Goal: Information Seeking & Learning: Learn about a topic

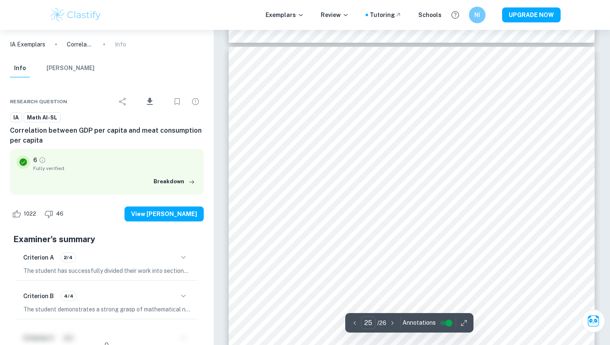
scroll to position [11541, 0]
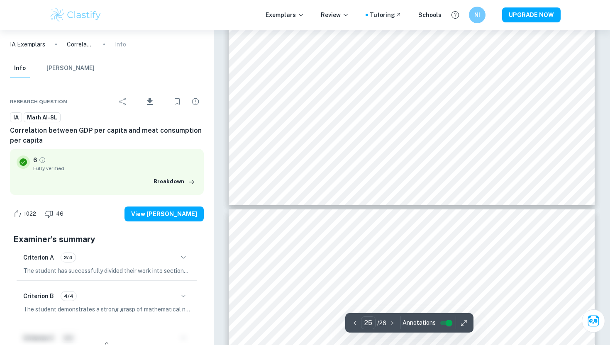
type input "24"
type input "25"
